Goal: Information Seeking & Learning: Learn about a topic

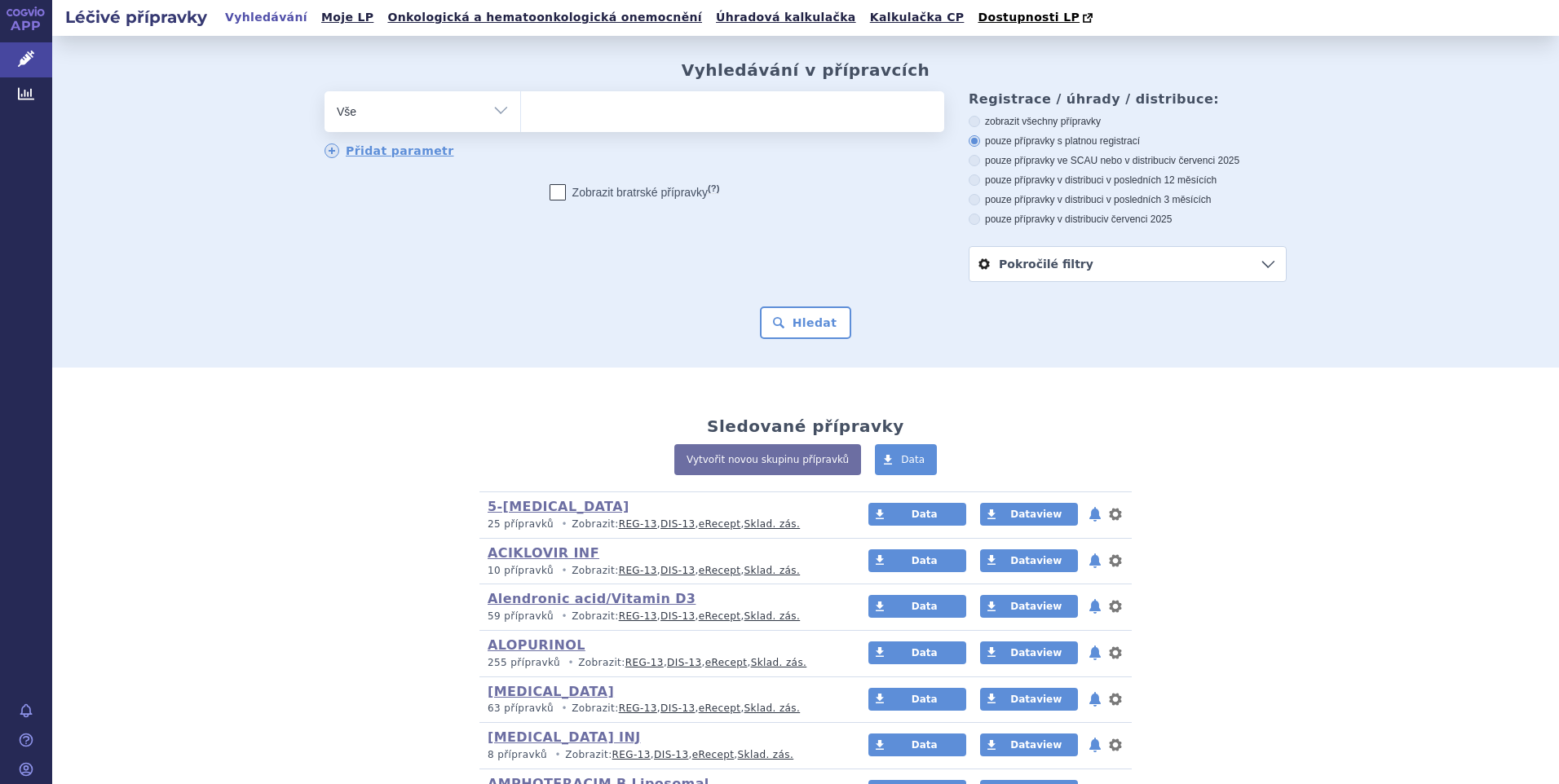
click at [491, 114] on select "Vše Přípravek/SUKL kód MAH VPOIS ATC/Aktivní látka Léková forma Síla" at bounding box center [422, 110] width 196 height 37
click at [494, 111] on select "Vše Přípravek/SUKL kód MAH VPOIS ATC/Aktivní látka Léková forma Síla" at bounding box center [422, 110] width 196 height 37
click at [494, 108] on select "Vše Přípravek/SUKL kód MAH VPOIS ATC/Aktivní látka Léková forma Síla" at bounding box center [422, 110] width 196 height 37
select select "filter-atc-group"
click at [324, 92] on select "Vše Přípravek/SUKL kód MAH VPOIS ATC/Aktivní látka Léková forma Síla" at bounding box center [422, 110] width 196 height 37
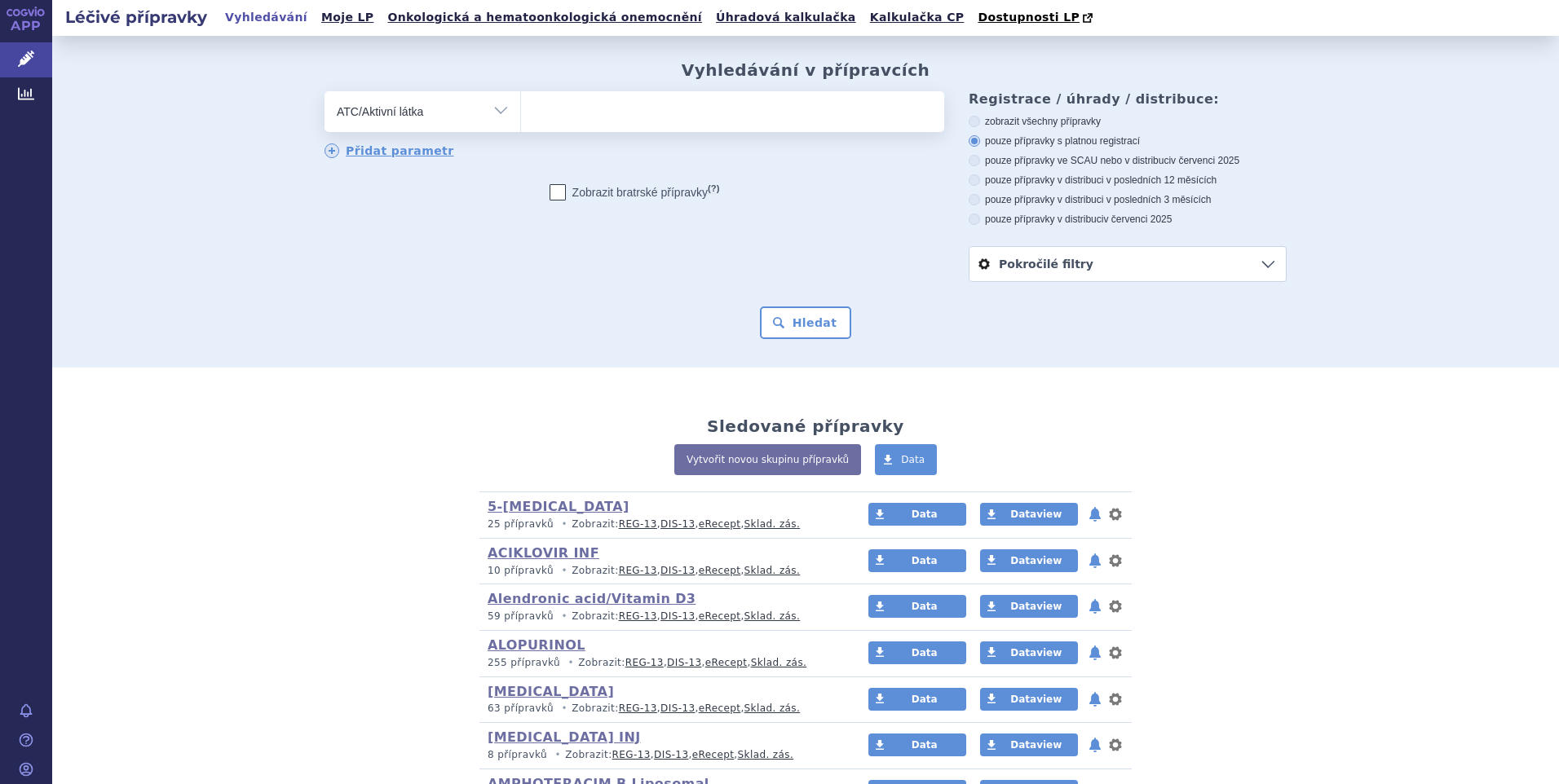
click at [600, 107] on ul at bounding box center [733, 108] width 423 height 34
click at [521, 107] on select at bounding box center [520, 110] width 1 height 41
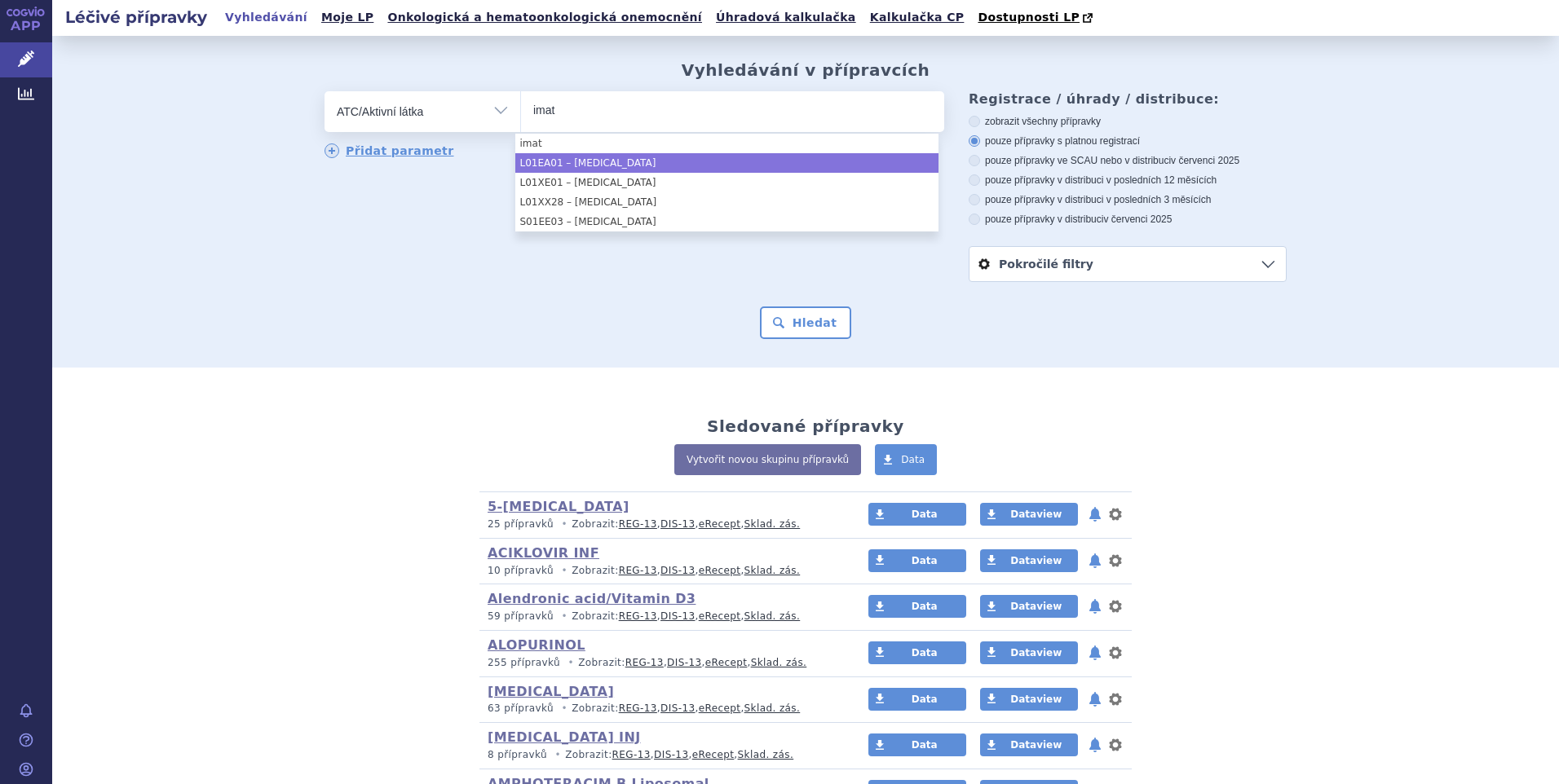
type input "imat"
select select "L01EA01"
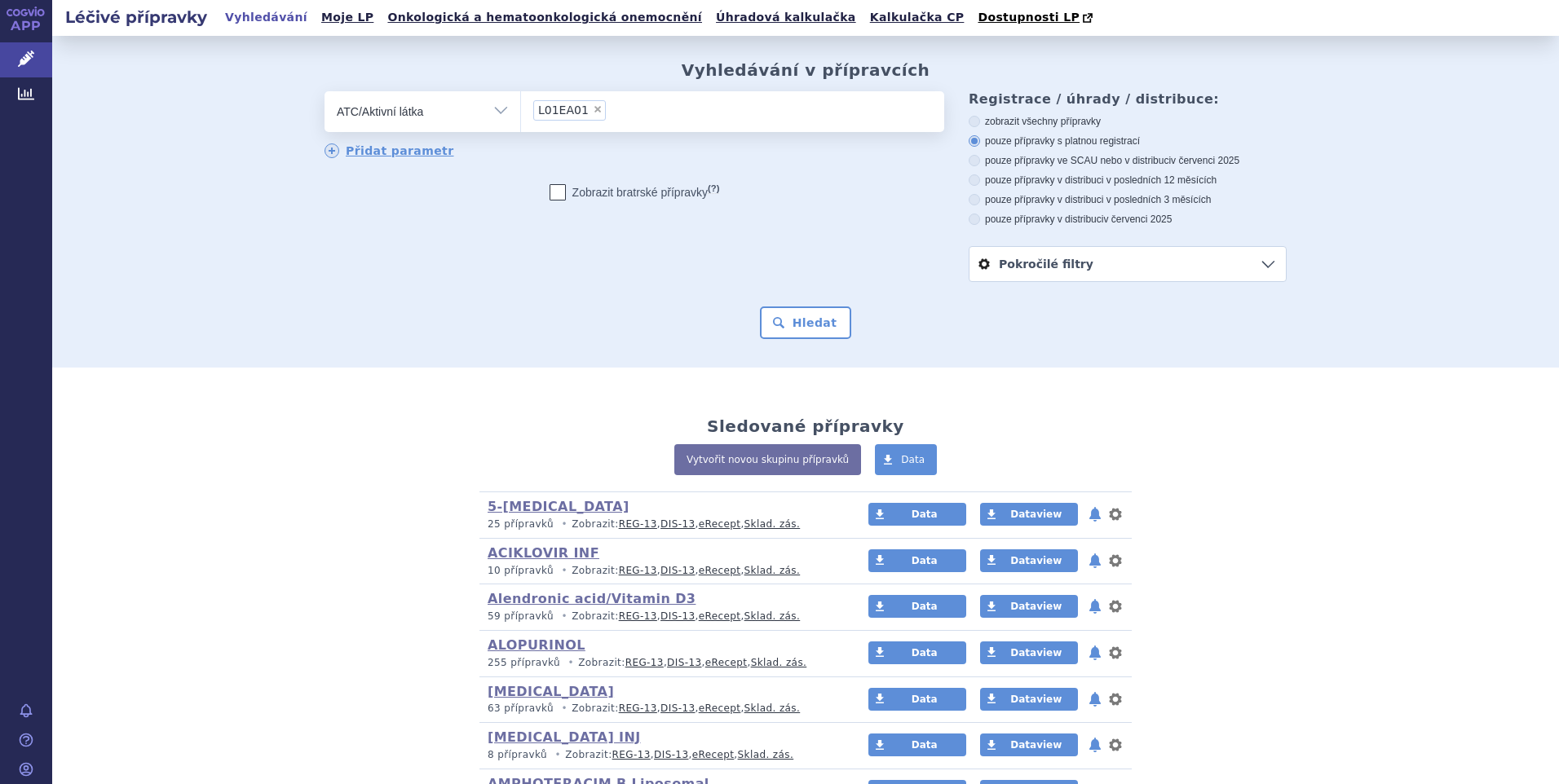
click at [970, 219] on icon at bounding box center [974, 219] width 12 height 12
click at [970, 219] on input "pouze přípravky v distribuci v červenci 2025" at bounding box center [975, 221] width 11 height 11
radio input "true"
drag, startPoint x: 809, startPoint y: 319, endPoint x: 777, endPoint y: 286, distance: 46.0
click at [806, 317] on button "Hledat" at bounding box center [806, 322] width 92 height 32
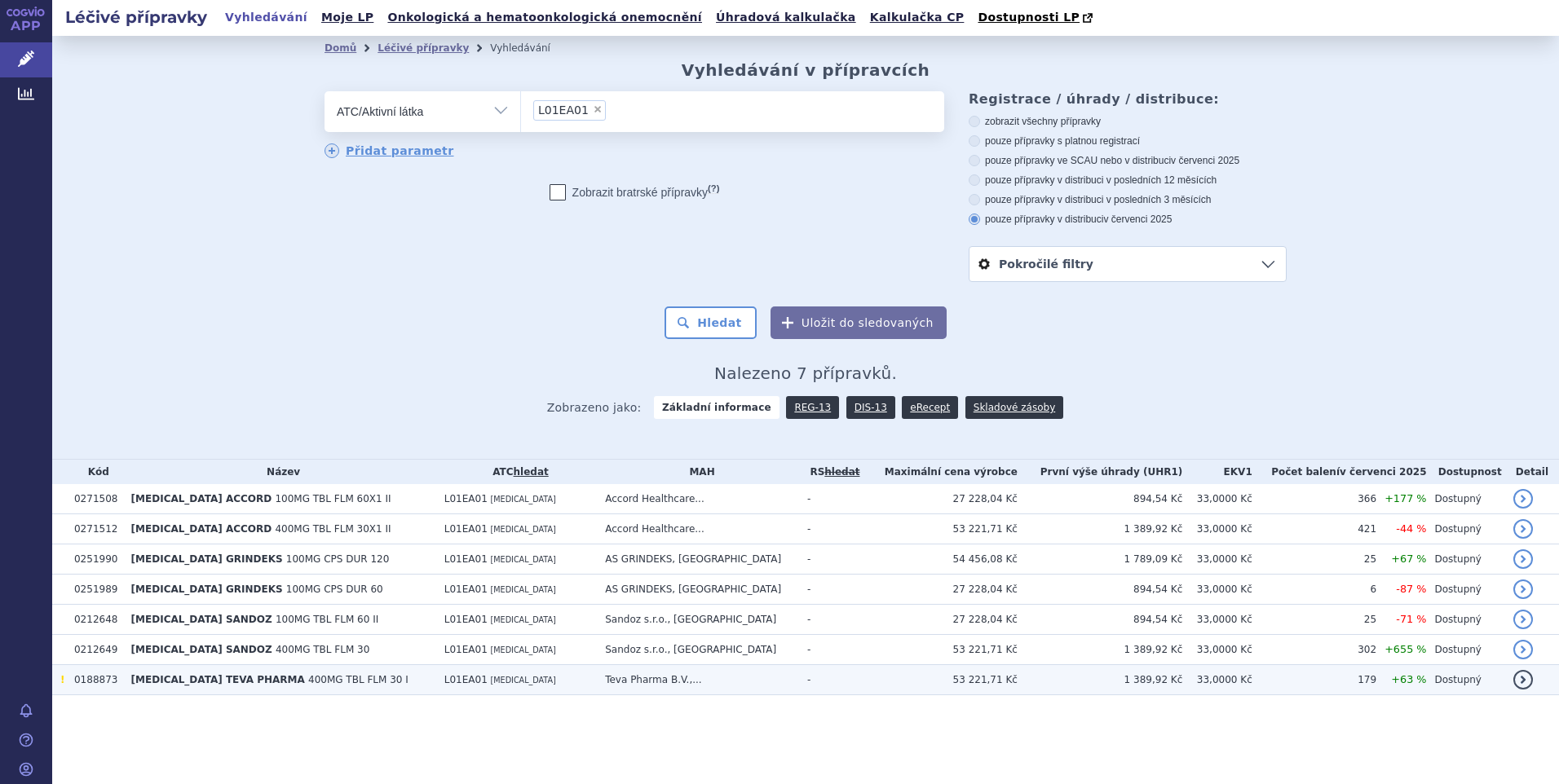
click at [63, 684] on span "!" at bounding box center [62, 680] width 4 height 12
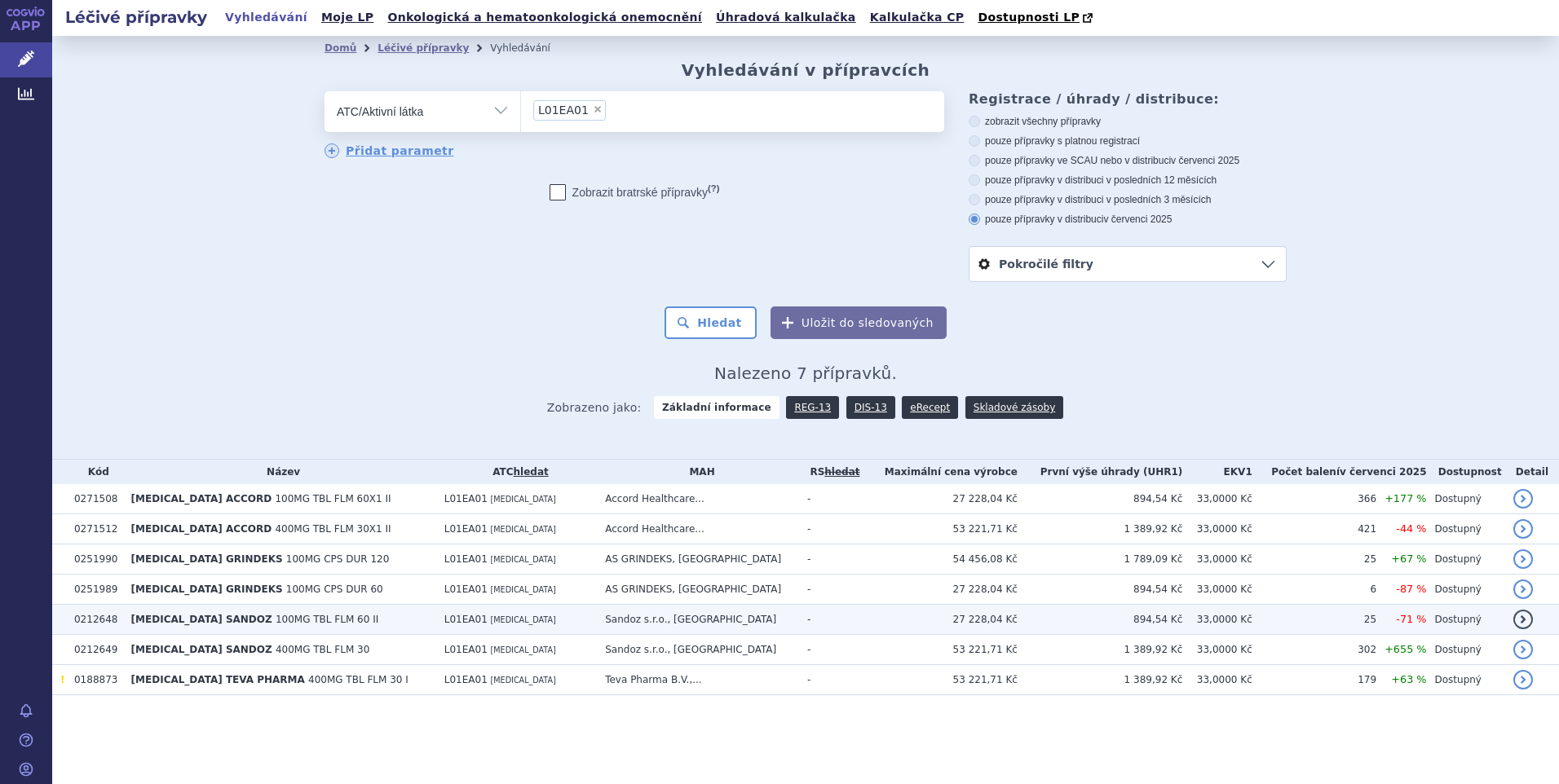
click at [1517, 619] on link "detail" at bounding box center [1523, 620] width 20 height 20
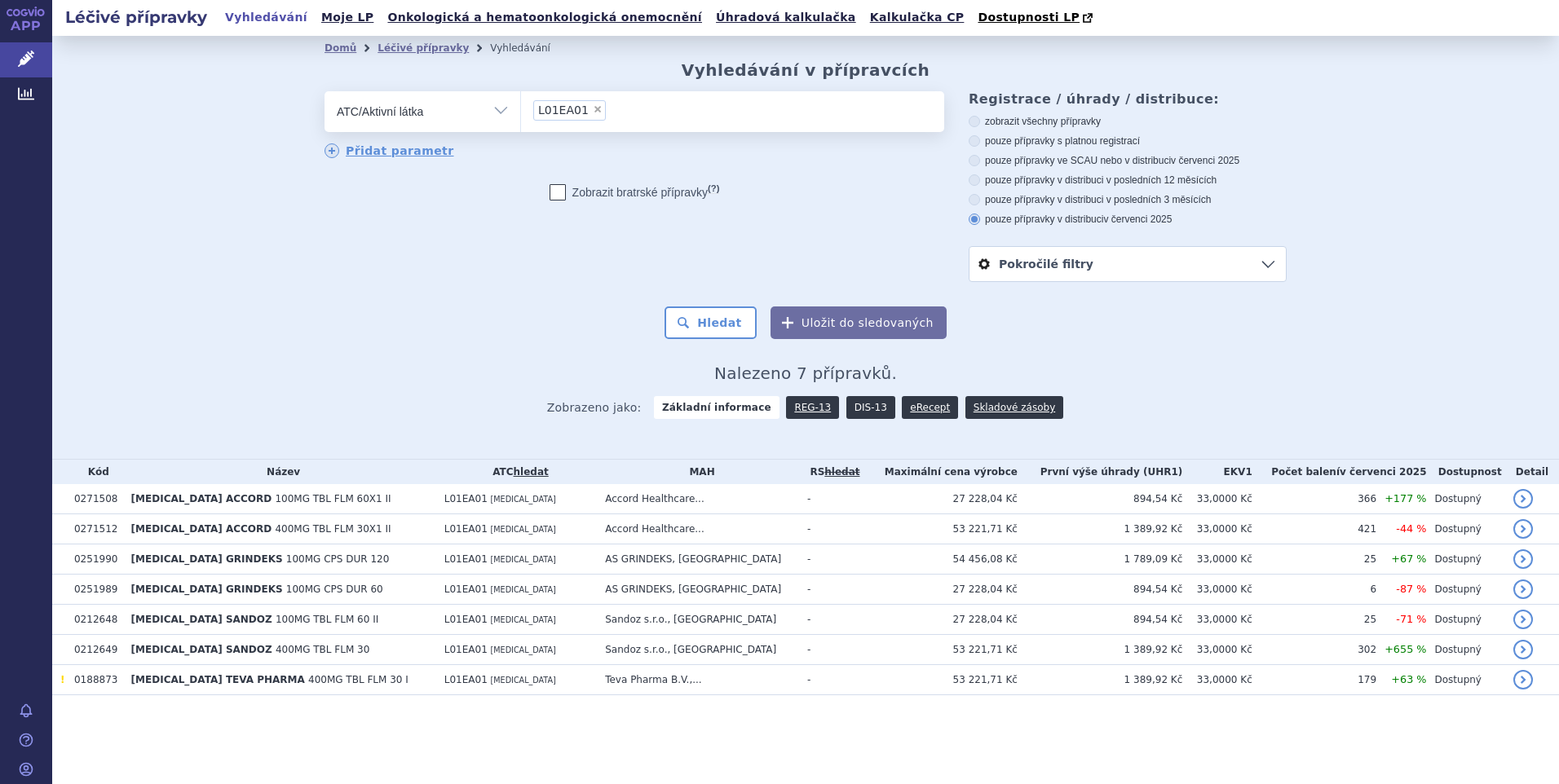
click at [861, 407] on link "DIS-13" at bounding box center [870, 408] width 49 height 23
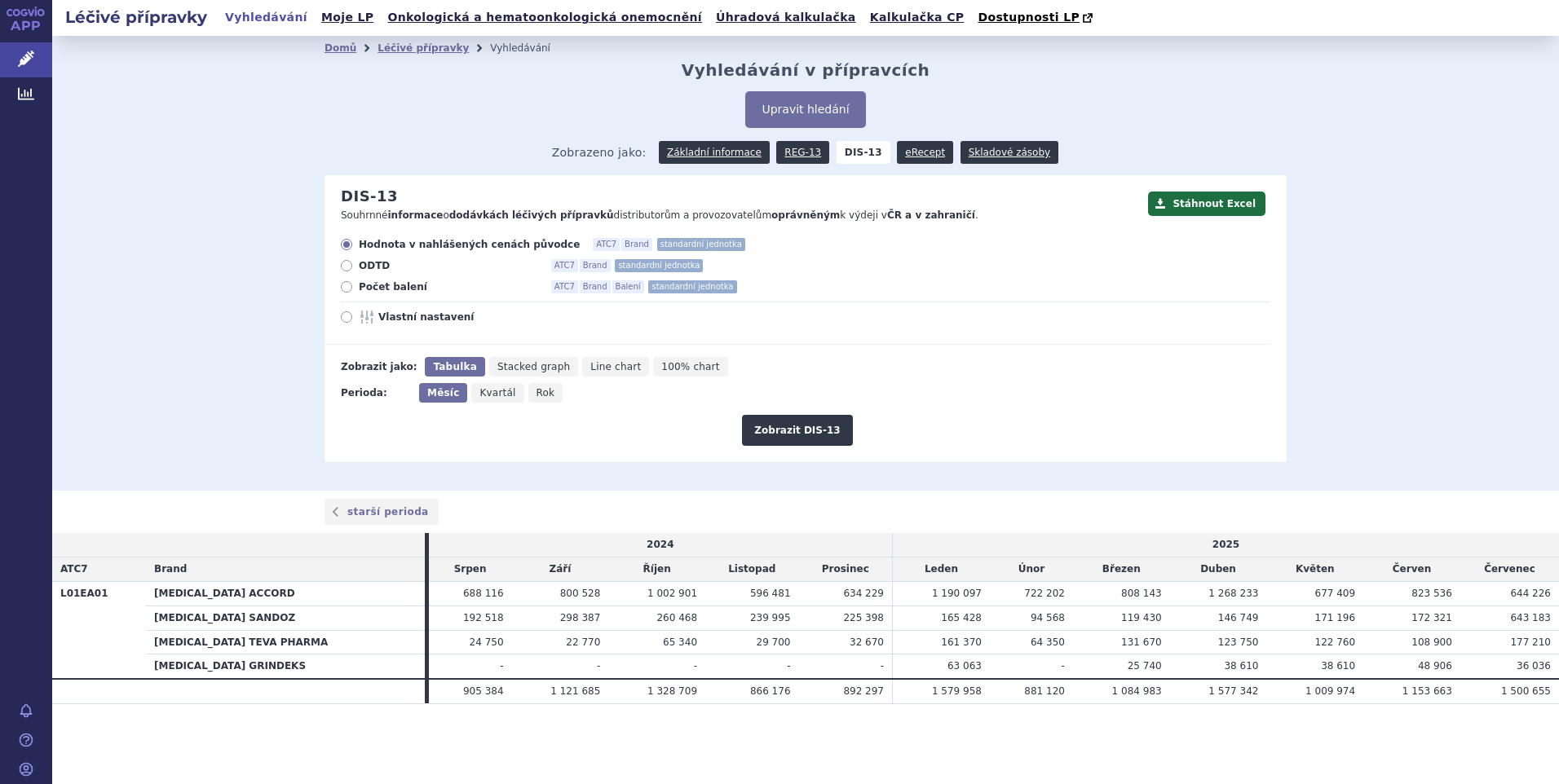
click at [348, 285] on icon at bounding box center [347, 287] width 12 height 12
click at [348, 285] on input "Počet balení ATC7 Brand Balení standardní jednotka" at bounding box center [348, 289] width 11 height 11
radio input "true"
click at [766, 431] on button "Zobrazit DIS-13" at bounding box center [797, 430] width 110 height 31
click at [801, 153] on link "REG-13" at bounding box center [802, 153] width 53 height 23
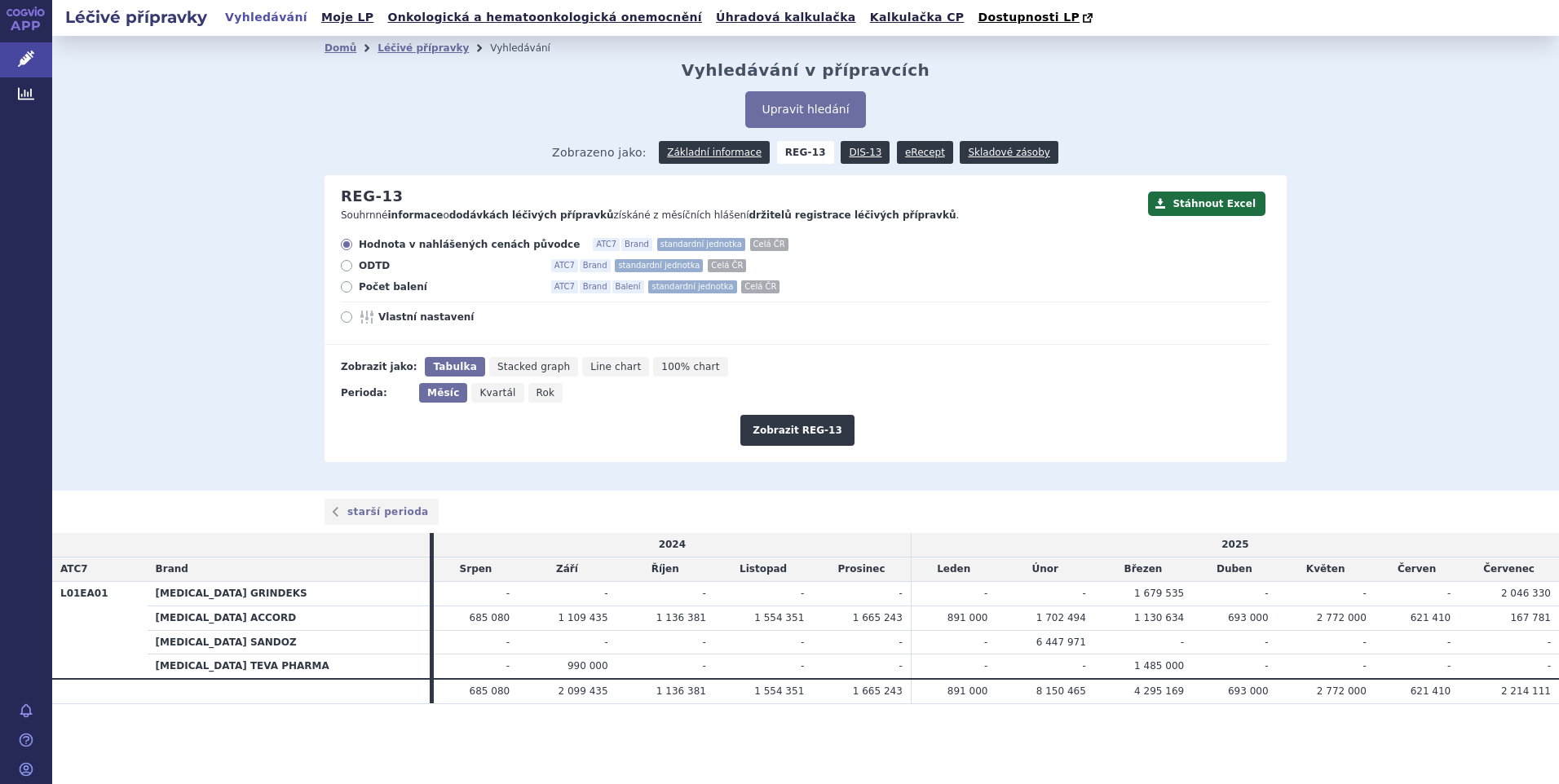
click at [344, 283] on icon at bounding box center [347, 287] width 12 height 12
click at [344, 284] on input "Počet balení ATC7 Brand Balení standardní jednotka Celá ČR" at bounding box center [348, 289] width 11 height 11
radio input "true"
drag, startPoint x: 797, startPoint y: 434, endPoint x: 865, endPoint y: 431, distance: 68.1
click at [798, 434] on button "Zobrazit REG-13" at bounding box center [797, 430] width 114 height 31
